Goal: Information Seeking & Learning: Learn about a topic

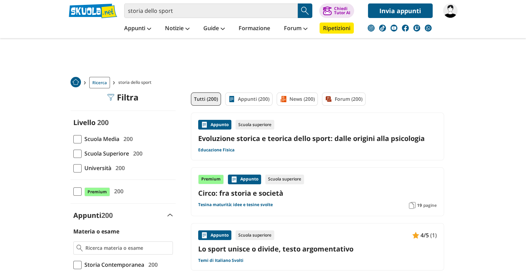
click at [77, 171] on span at bounding box center [77, 168] width 8 height 8
click at [73, 168] on input "Università 200" at bounding box center [73, 168] width 0 height 0
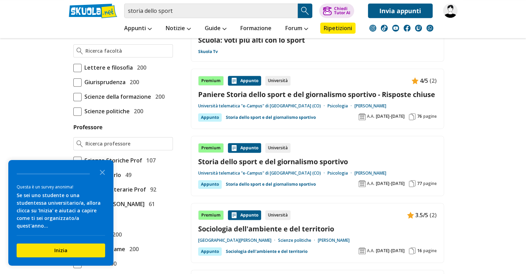
scroll to position [384, 0]
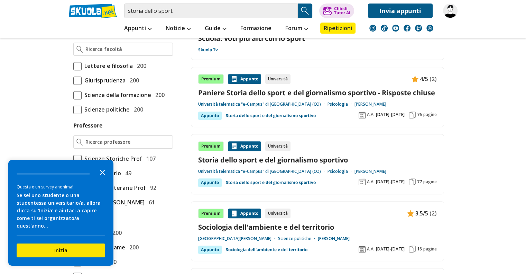
click at [102, 175] on polygon "Close the survey" at bounding box center [102, 171] width 5 height 5
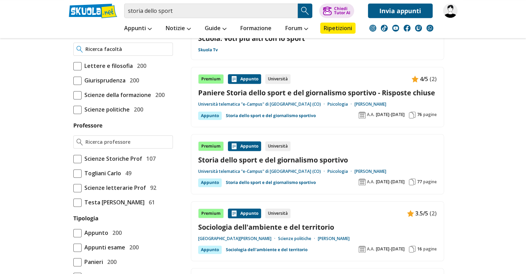
click at [117, 53] on input "Facoltà" at bounding box center [127, 49] width 84 height 7
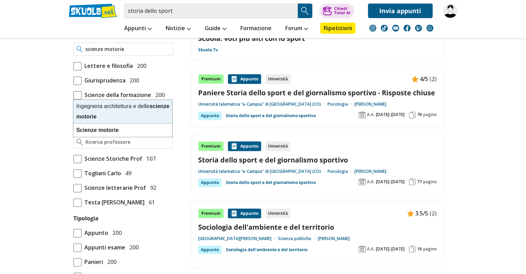
click at [96, 117] on strong "motorie" at bounding box center [86, 116] width 20 height 6
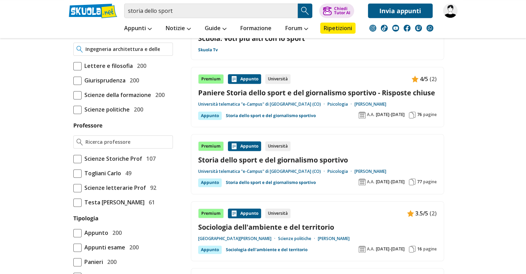
type input "Ingegneria architettura e delle scienze motorie"
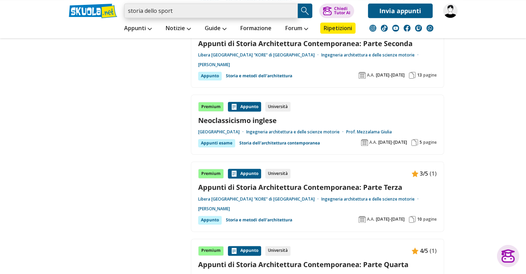
scroll to position [667, 0]
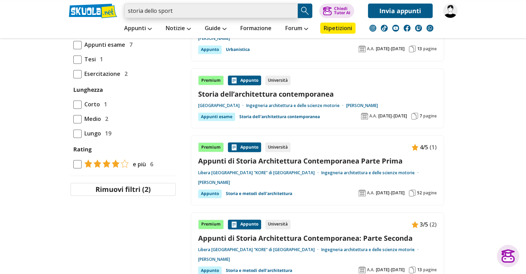
drag, startPoint x: 198, startPoint y: 7, endPoint x: 67, endPoint y: -22, distance: 134.6
click at [67, 0] on html "storia dello sport Trova un tutor esperto su questo argomento Chiedi" at bounding box center [263, 231] width 526 height 1797
paste input "Storia dello sport e dell'educazione fisica"
type input "Storia dello sport e dell'educazione fisica"
